Goal: Navigation & Orientation: Understand site structure

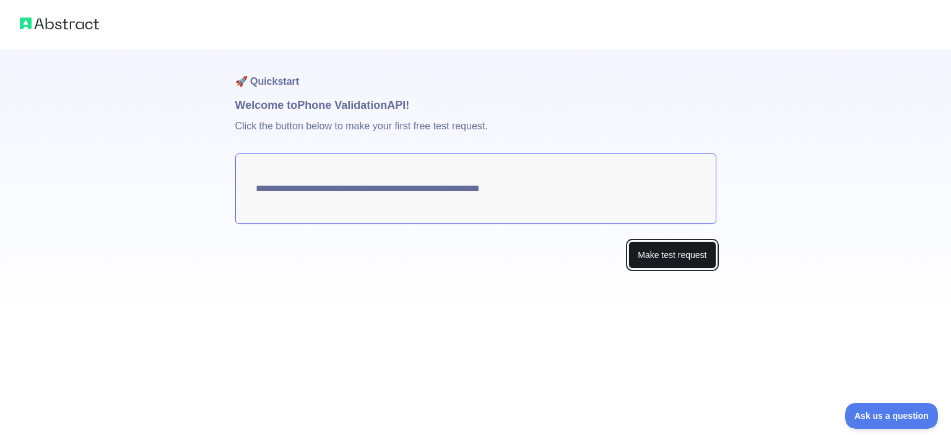
click at [699, 257] on button "Make test request" at bounding box center [672, 256] width 87 height 28
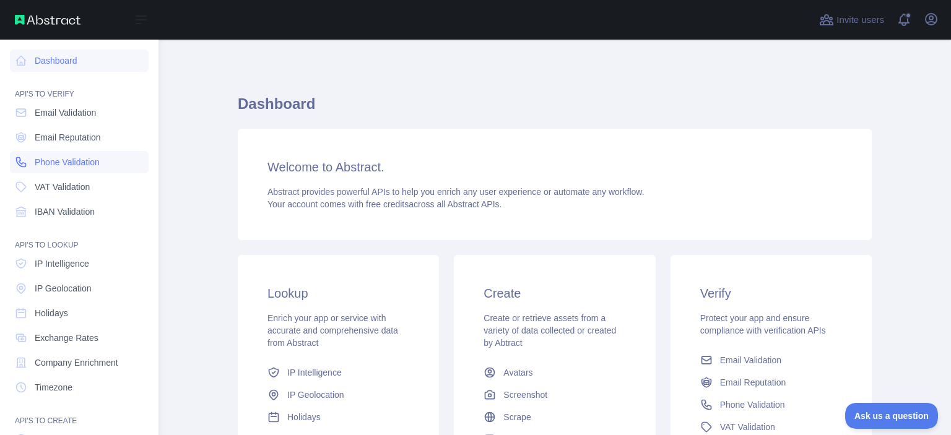
click at [56, 163] on span "Phone Validation" at bounding box center [67, 162] width 65 height 12
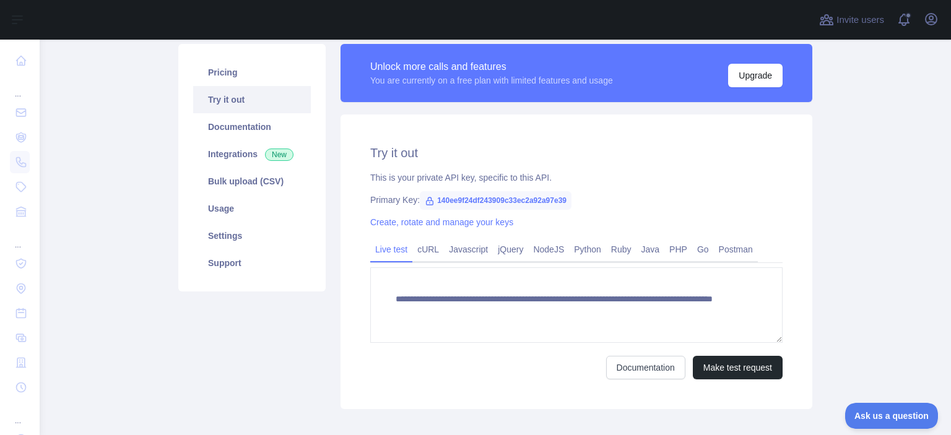
scroll to position [107, 0]
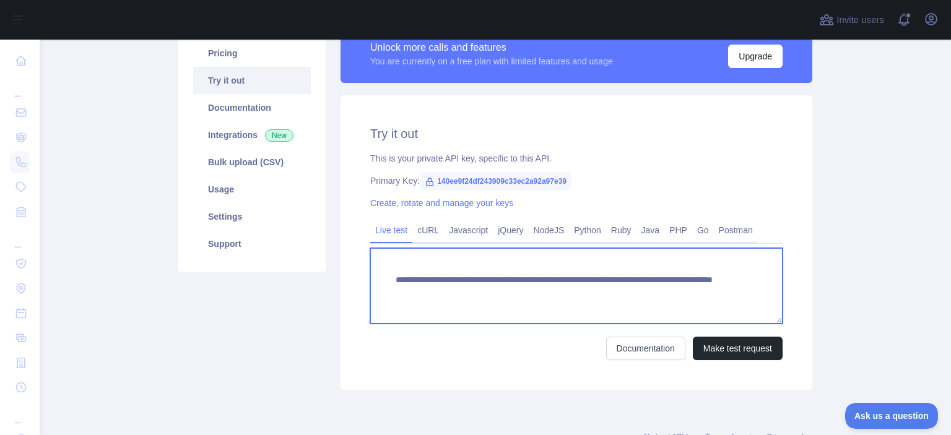
click at [652, 292] on textarea "**********" at bounding box center [576, 286] width 413 height 76
type textarea "**********"
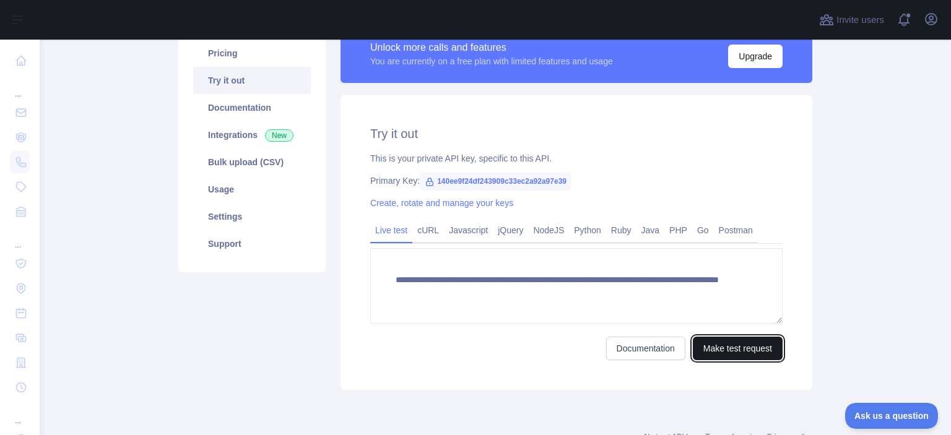
click at [704, 344] on button "Make test request" at bounding box center [738, 349] width 90 height 24
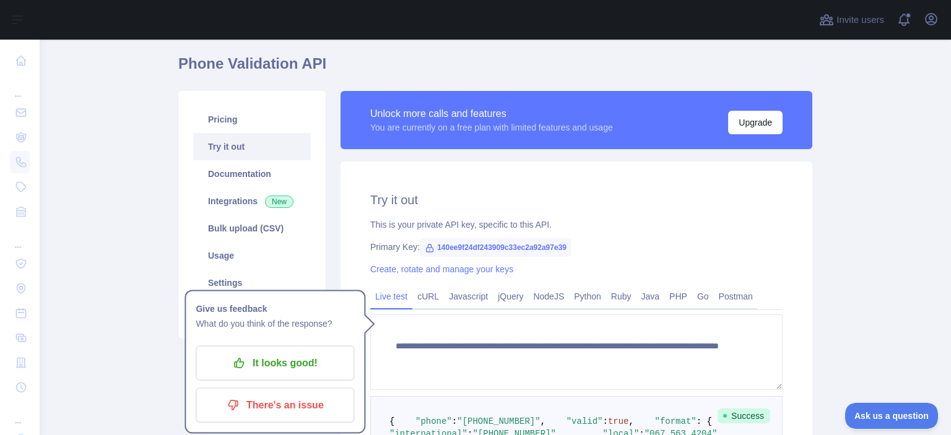
scroll to position [38, 0]
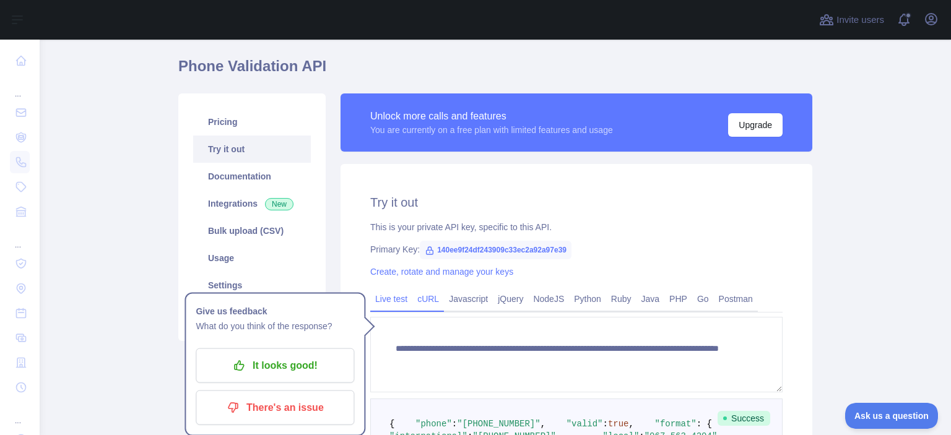
click at [434, 297] on link "cURL" at bounding box center [429, 299] width 32 height 20
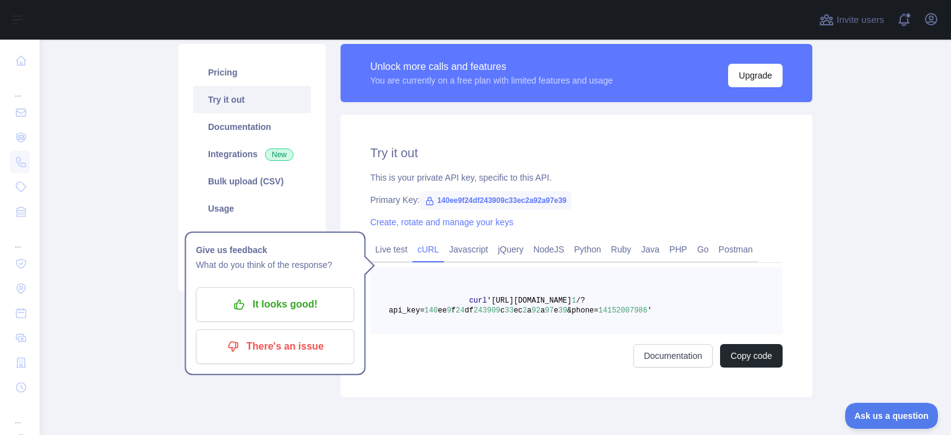
scroll to position [89, 0]
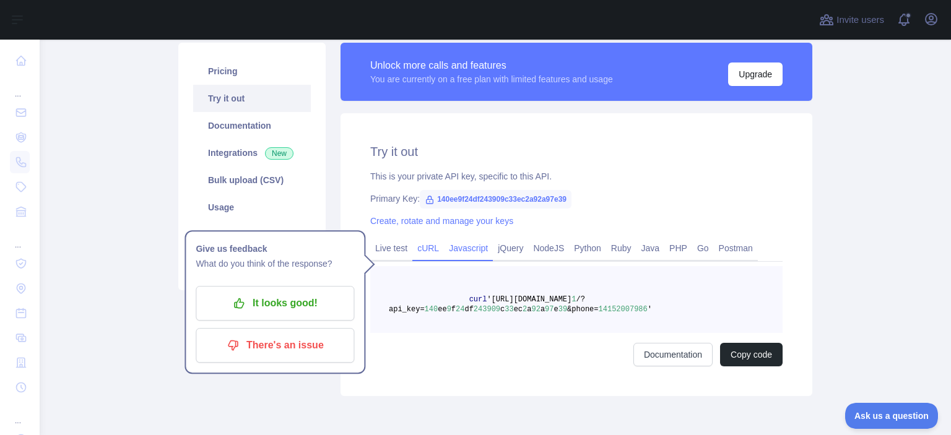
click at [468, 251] on link "Javascript" at bounding box center [468, 248] width 49 height 20
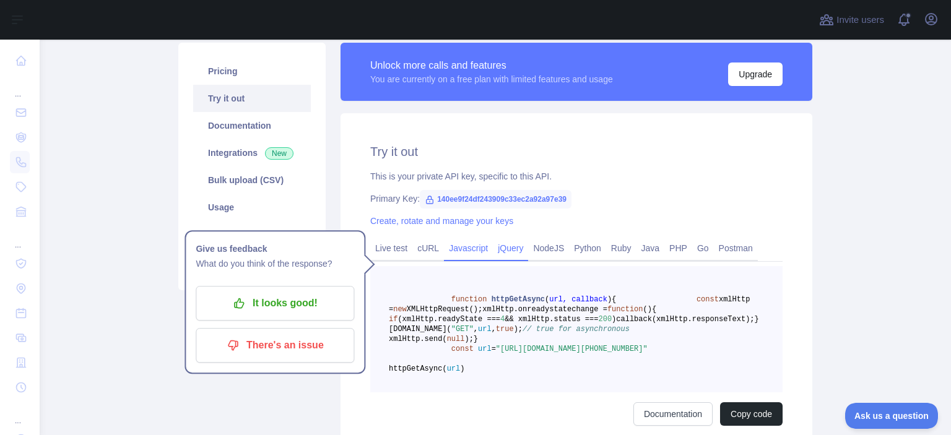
click at [507, 250] on link "jQuery" at bounding box center [510, 248] width 35 height 20
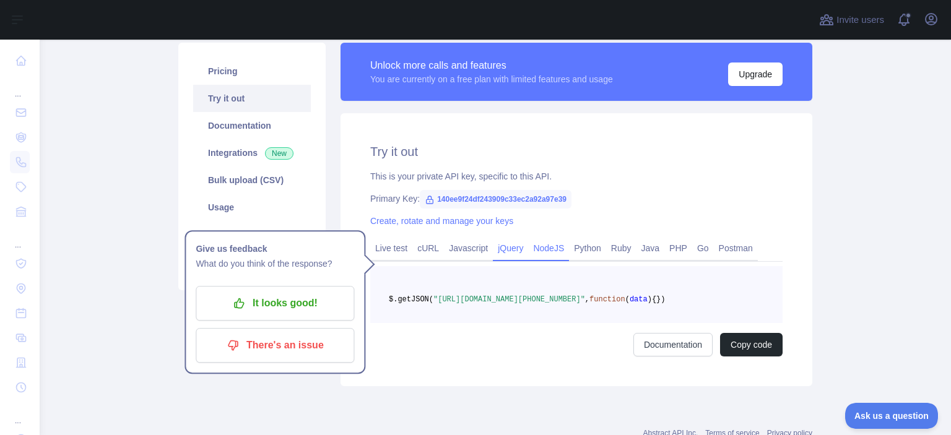
click at [528, 250] on link "NodeJS" at bounding box center [548, 248] width 41 height 20
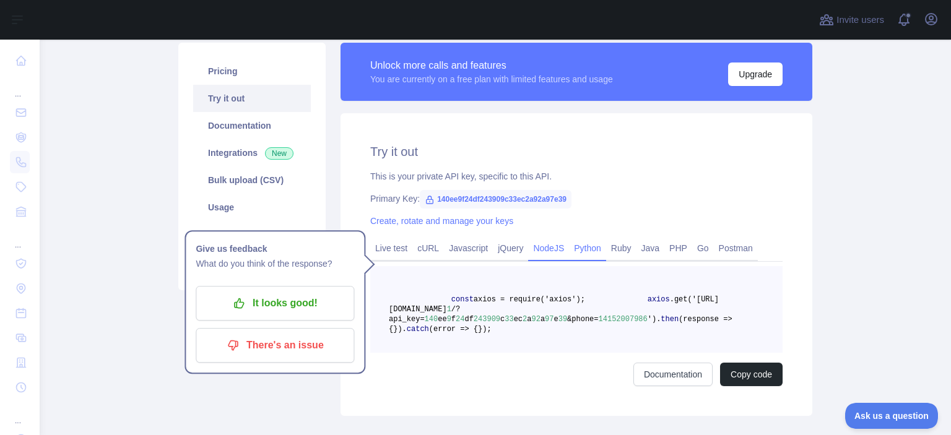
click at [578, 250] on link "Python" at bounding box center [587, 248] width 37 height 20
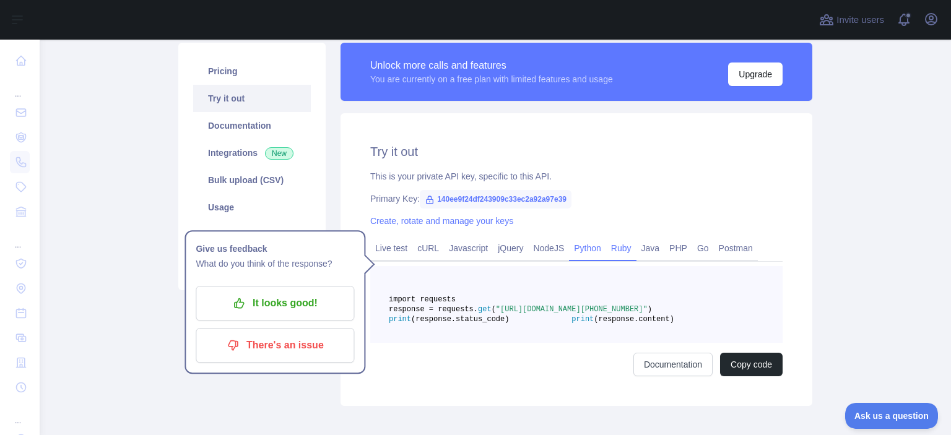
click at [619, 255] on link "Ruby" at bounding box center [621, 248] width 30 height 20
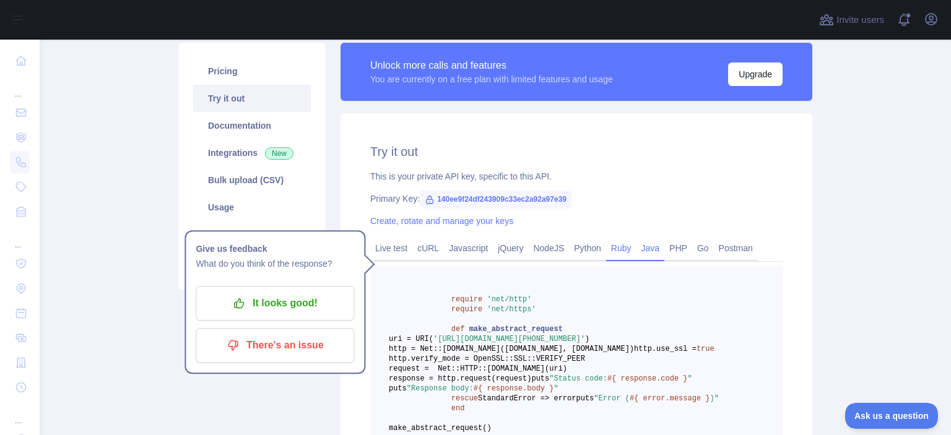
click at [647, 252] on link "Java" at bounding box center [651, 248] width 28 height 20
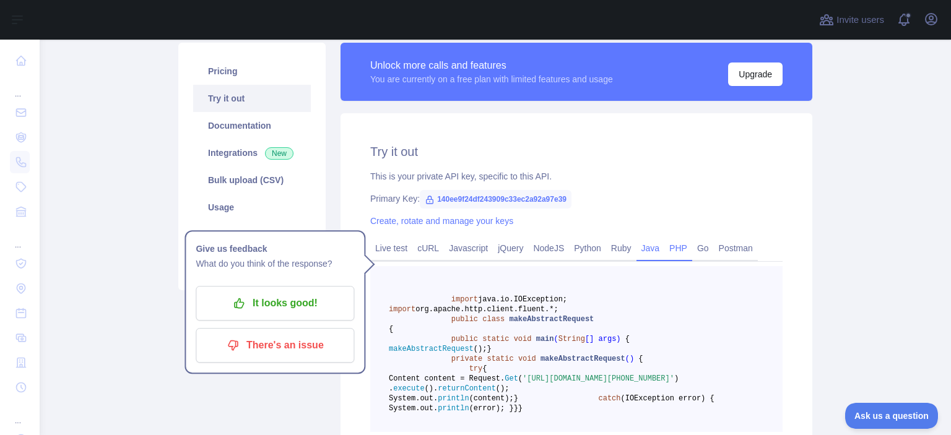
click at [667, 252] on link "PHP" at bounding box center [679, 248] width 28 height 20
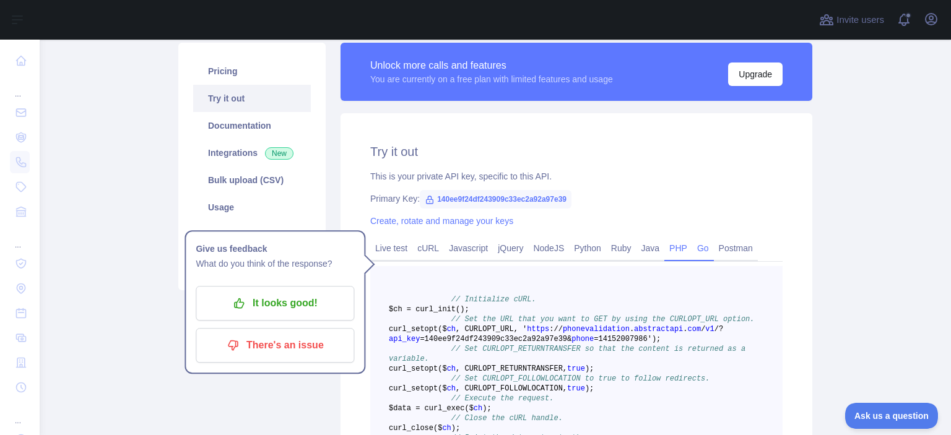
click at [694, 251] on link "Go" at bounding box center [703, 248] width 22 height 20
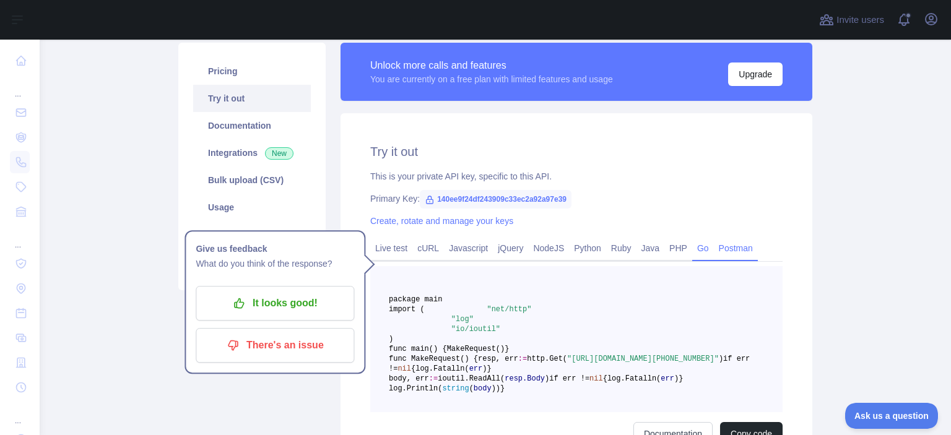
click at [726, 252] on link "Postman" at bounding box center [736, 248] width 44 height 20
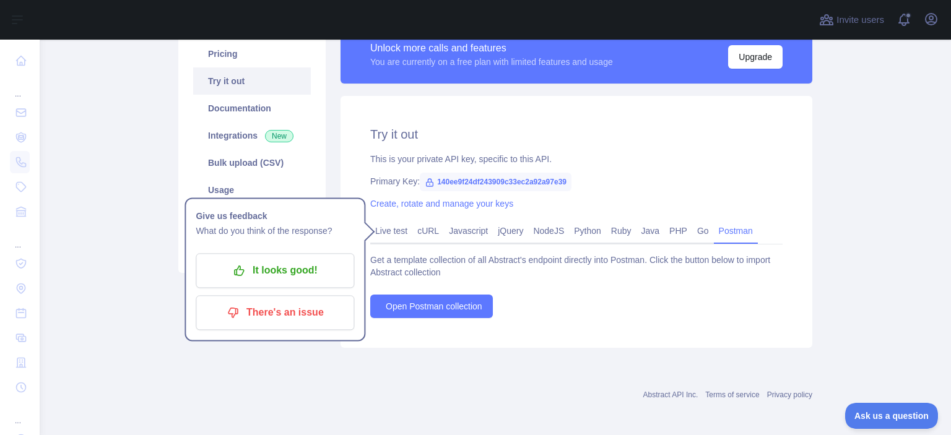
scroll to position [110, 0]
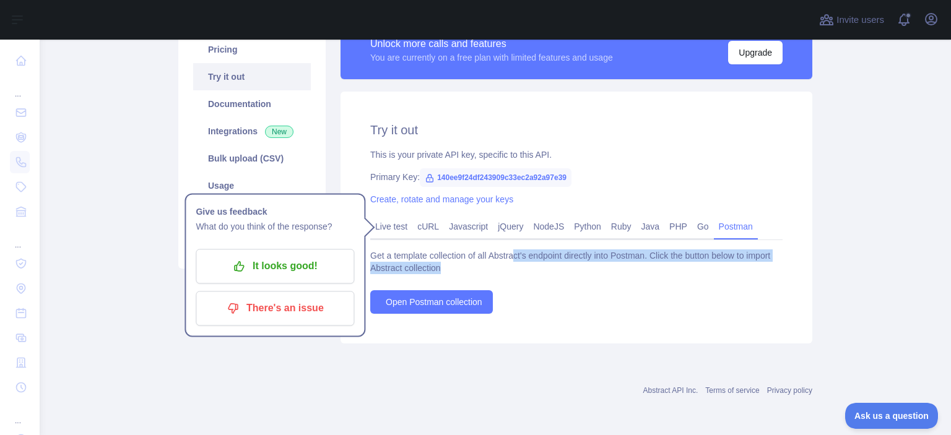
drag, startPoint x: 510, startPoint y: 255, endPoint x: 442, endPoint y: 267, distance: 68.6
click at [442, 267] on div "Get a template collection of all Abstract's endpoint directly into Postman. Cli…" at bounding box center [576, 262] width 413 height 25
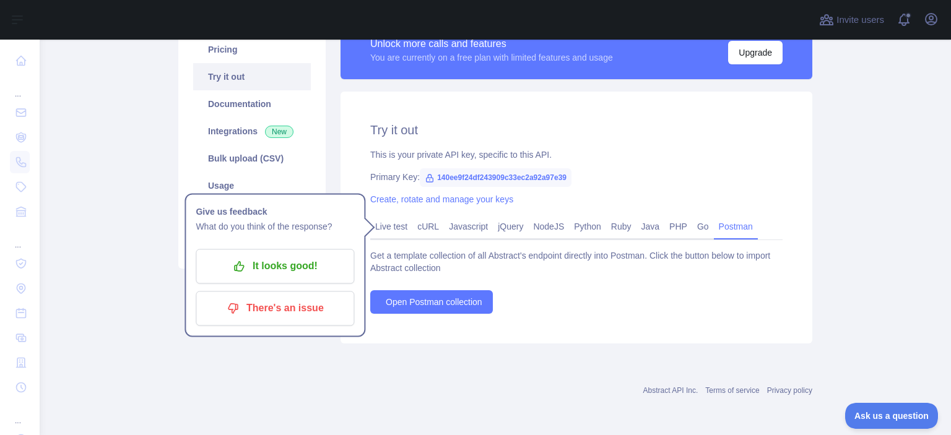
click at [342, 126] on div "Try it out This is your private API key, specific to this API. Primary Key: 140…" at bounding box center [577, 218] width 472 height 252
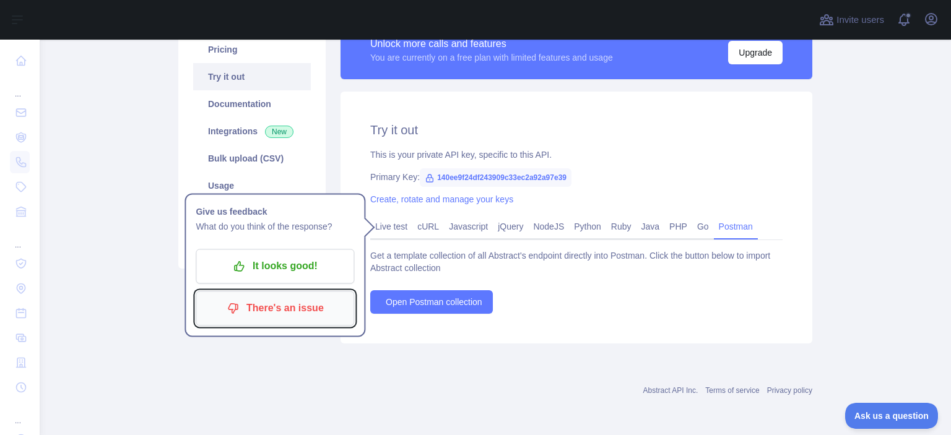
click at [280, 307] on p "There's an issue" at bounding box center [275, 308] width 140 height 21
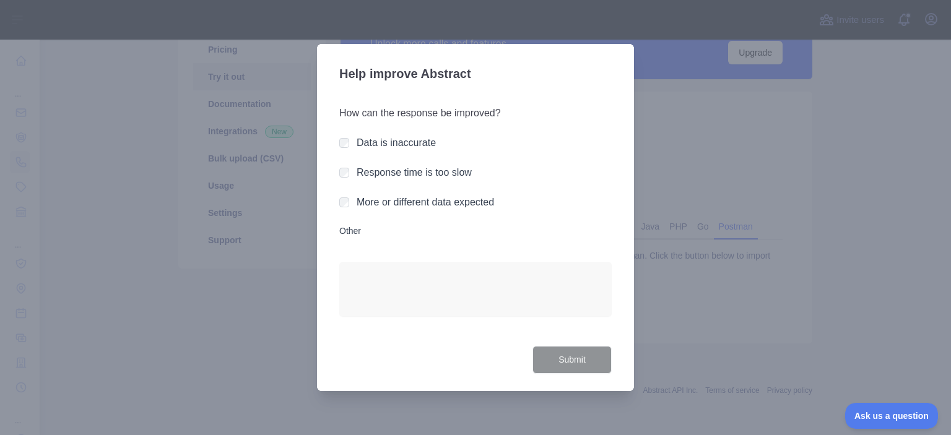
click at [951, 110] on div at bounding box center [475, 217] width 951 height 435
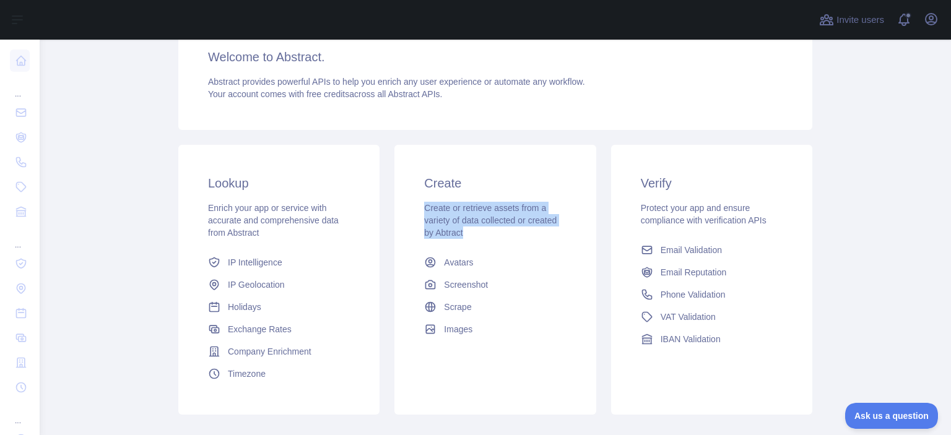
drag, startPoint x: 415, startPoint y: 205, endPoint x: 471, endPoint y: 232, distance: 61.8
click at [471, 232] on div "Create Create or retrieve assets from a variety of data collected or created by…" at bounding box center [495, 257] width 201 height 225
click at [263, 349] on span "Company Enrichment" at bounding box center [270, 352] width 84 height 12
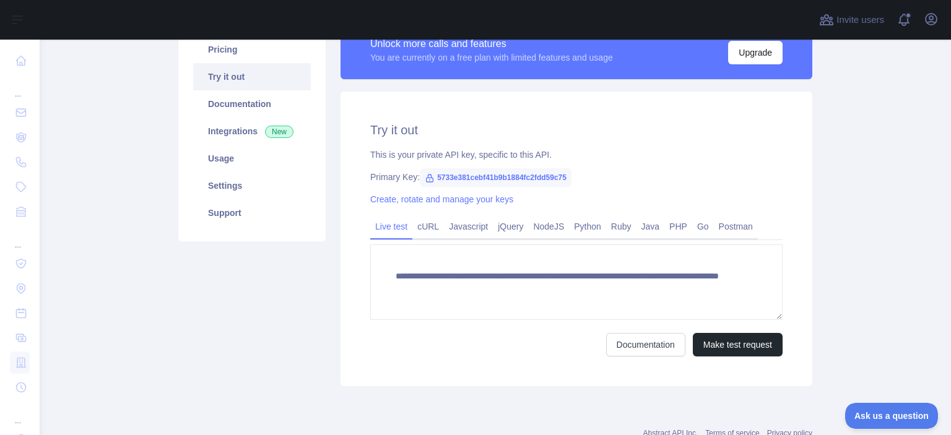
scroll to position [110, 0]
click at [211, 136] on link "Integrations New" at bounding box center [252, 131] width 118 height 27
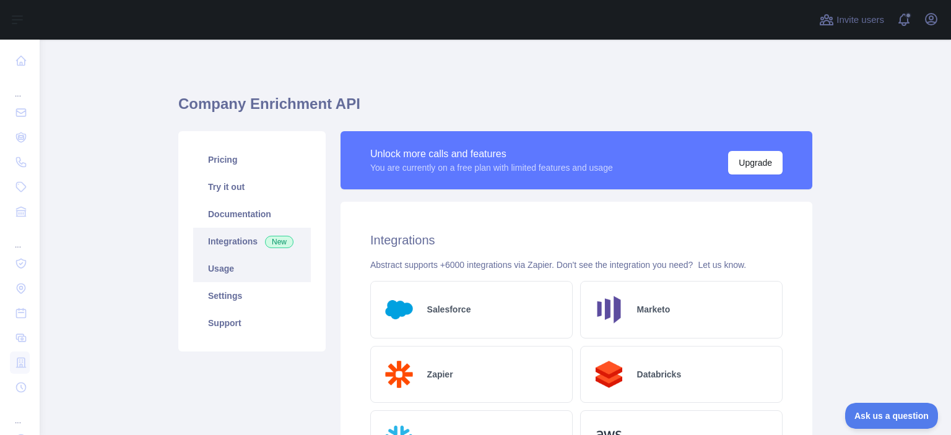
click at [222, 268] on link "Usage" at bounding box center [252, 268] width 118 height 27
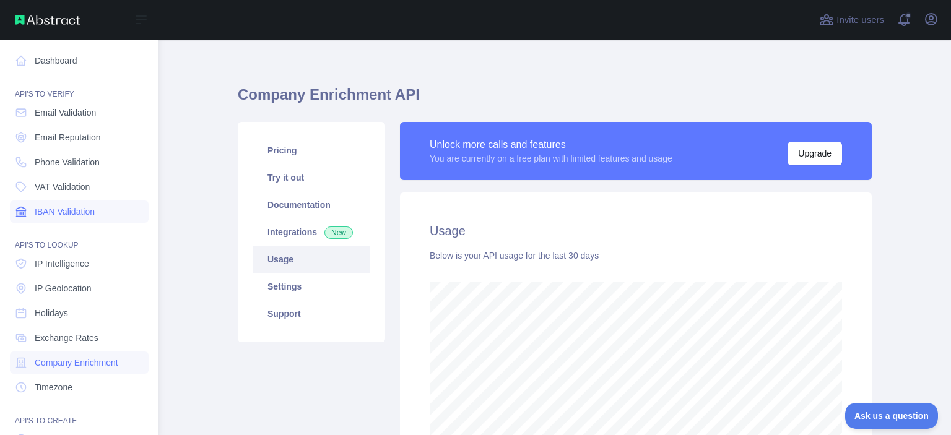
scroll to position [618975, 618587]
click at [77, 267] on span "IP Intelligence" at bounding box center [62, 264] width 55 height 12
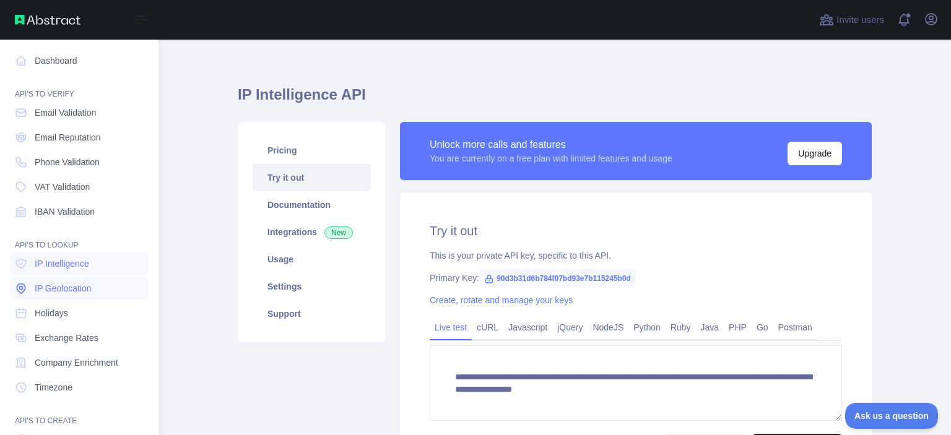
click at [82, 289] on span "IP Geolocation" at bounding box center [63, 288] width 57 height 12
click at [55, 341] on span "Exchange Rates" at bounding box center [67, 338] width 64 height 12
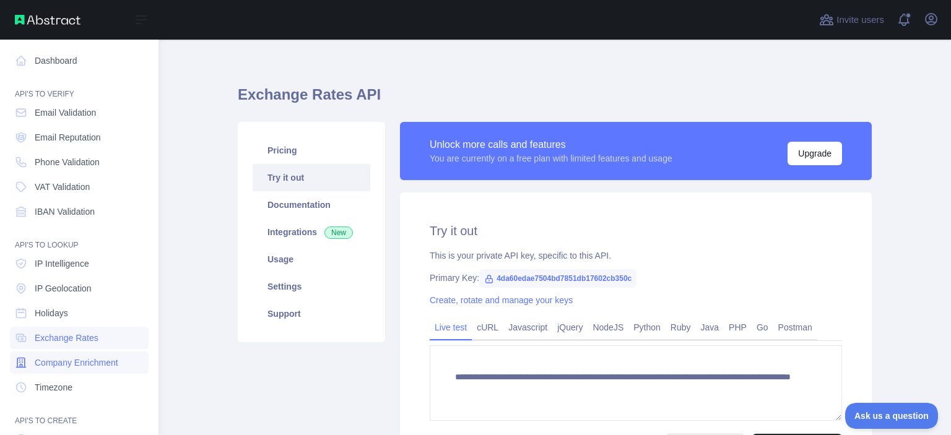
click at [41, 364] on span "Company Enrichment" at bounding box center [77, 363] width 84 height 12
click at [46, 383] on span "Timezone" at bounding box center [54, 388] width 38 height 12
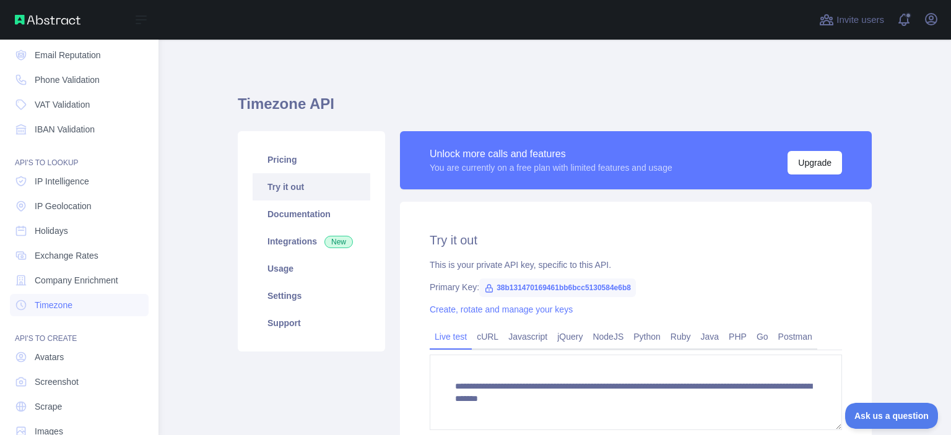
scroll to position [82, 0]
click at [22, 133] on icon at bounding box center [21, 130] width 12 height 12
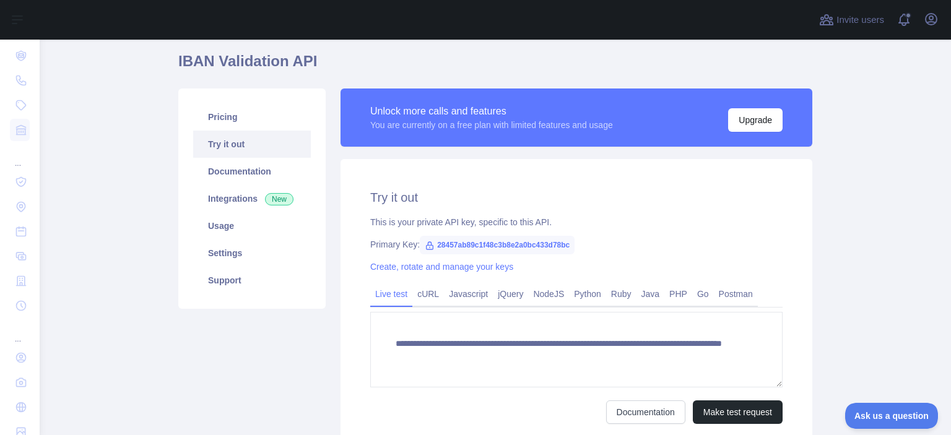
scroll to position [40, 0]
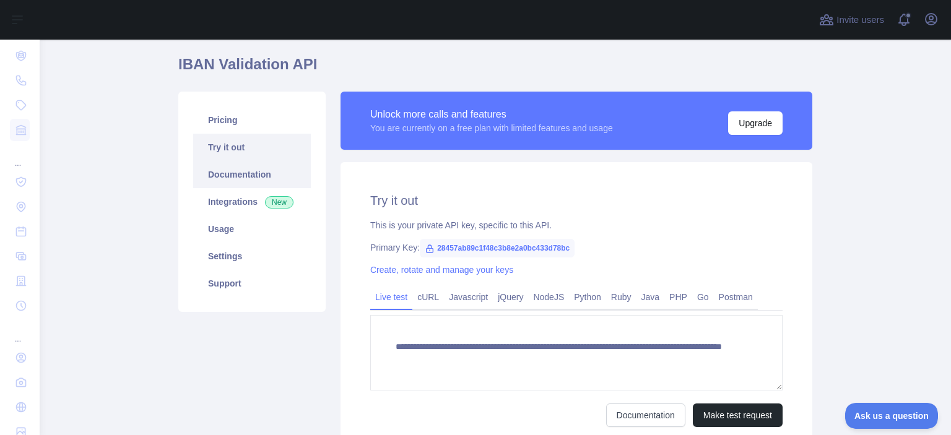
click at [225, 181] on link "Documentation" at bounding box center [252, 174] width 118 height 27
